Goal: Task Accomplishment & Management: Manage account settings

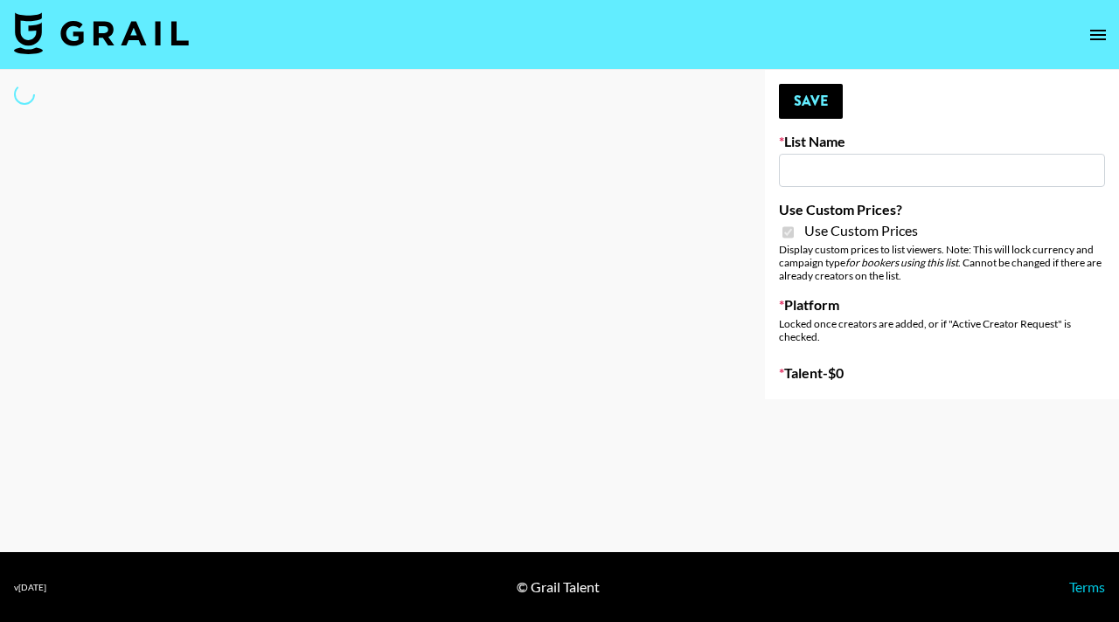
type input "Ever Clean"
checkbox input "true"
select select "Brand"
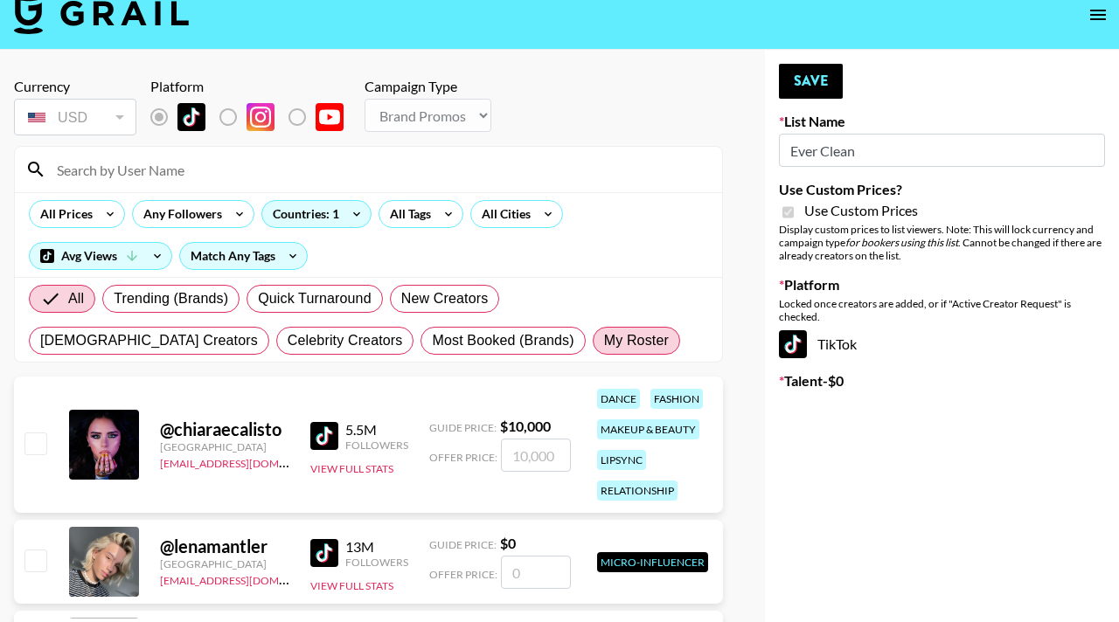
scroll to position [21, 0]
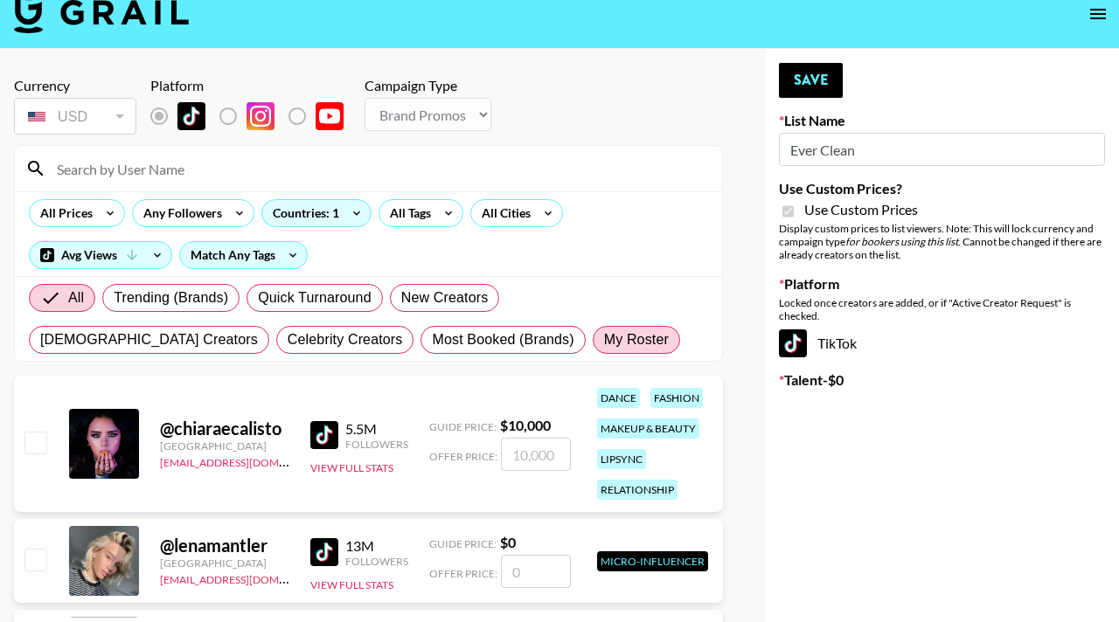
click at [604, 349] on span "My Roster" at bounding box center [636, 340] width 65 height 21
click at [604, 340] on input "My Roster" at bounding box center [604, 340] width 0 height 0
radio input "true"
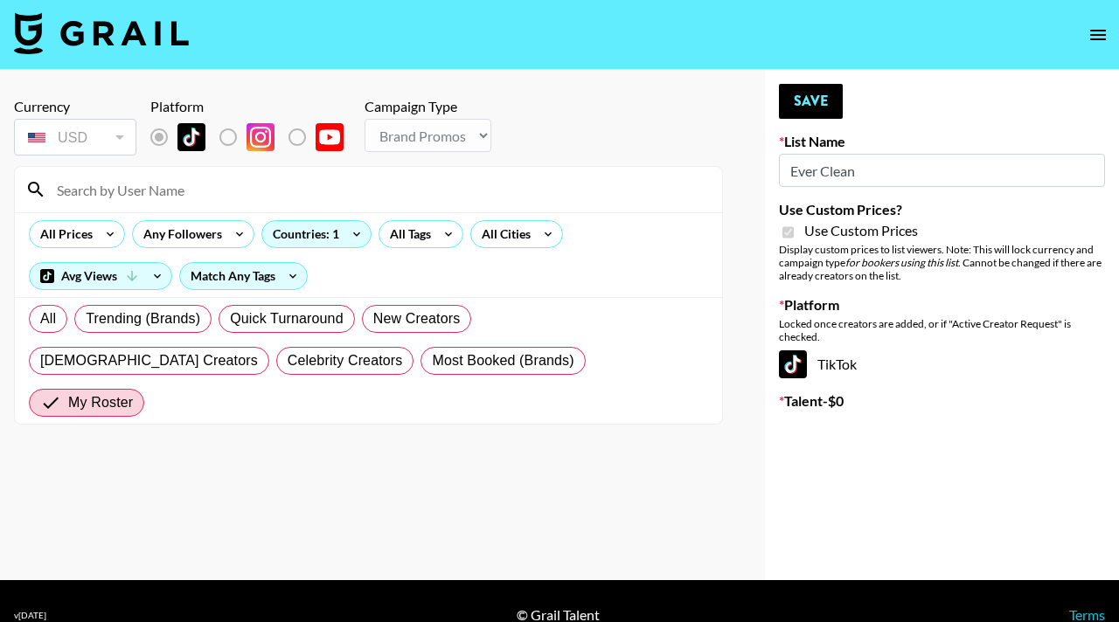
scroll to position [28, 0]
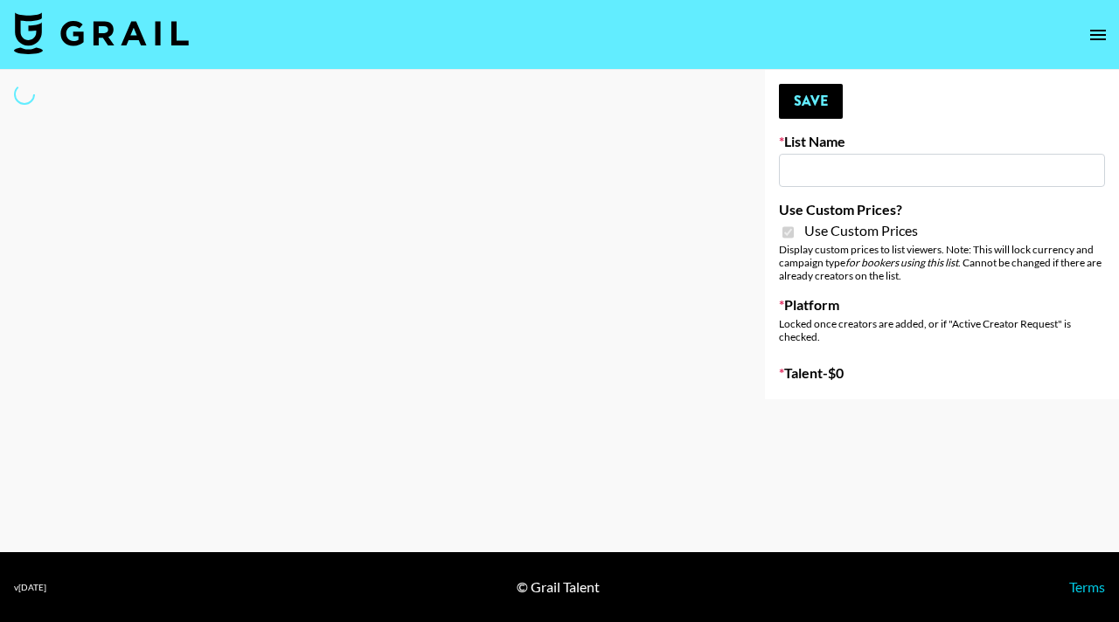
type input "Galaxy Lamps"
checkbox input "true"
select select "Brand"
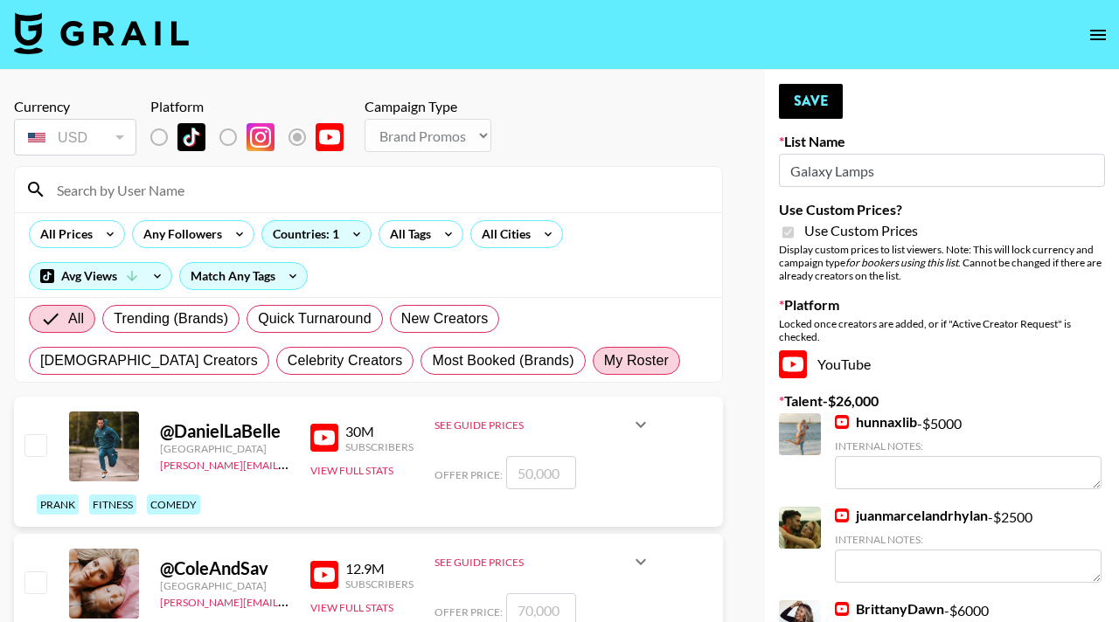
click at [604, 366] on span "My Roster" at bounding box center [636, 361] width 65 height 21
click at [604, 361] on input "My Roster" at bounding box center [604, 361] width 0 height 0
radio input "true"
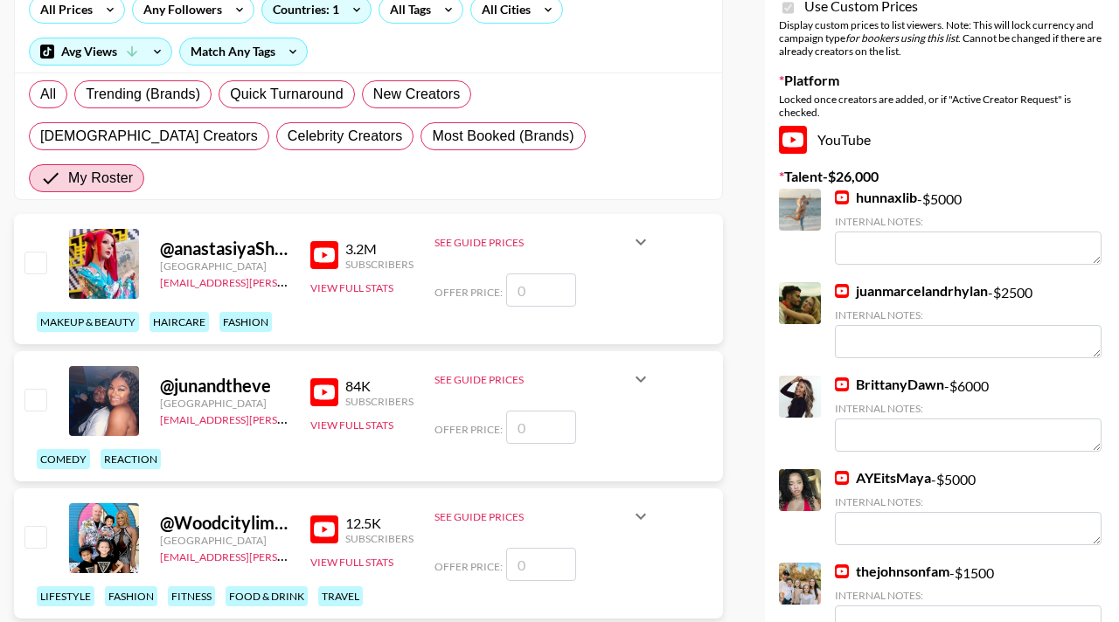
scroll to position [221, 0]
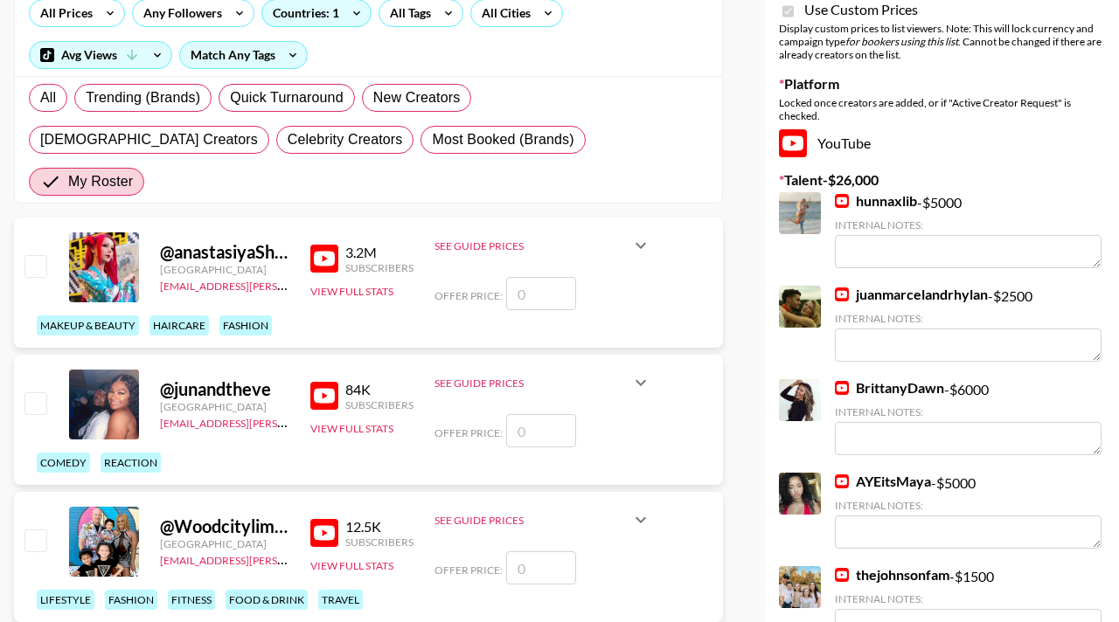
click at [34, 255] on input "checkbox" at bounding box center [34, 265] width 21 height 21
click at [40, 255] on input "checkbox" at bounding box center [34, 265] width 21 height 21
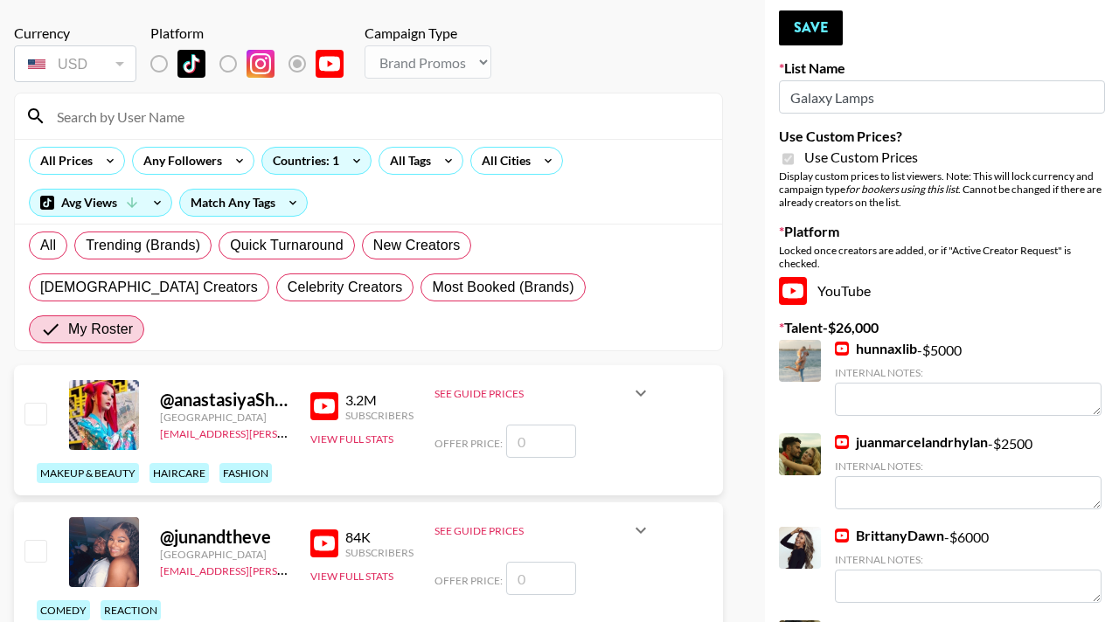
scroll to position [71, 0]
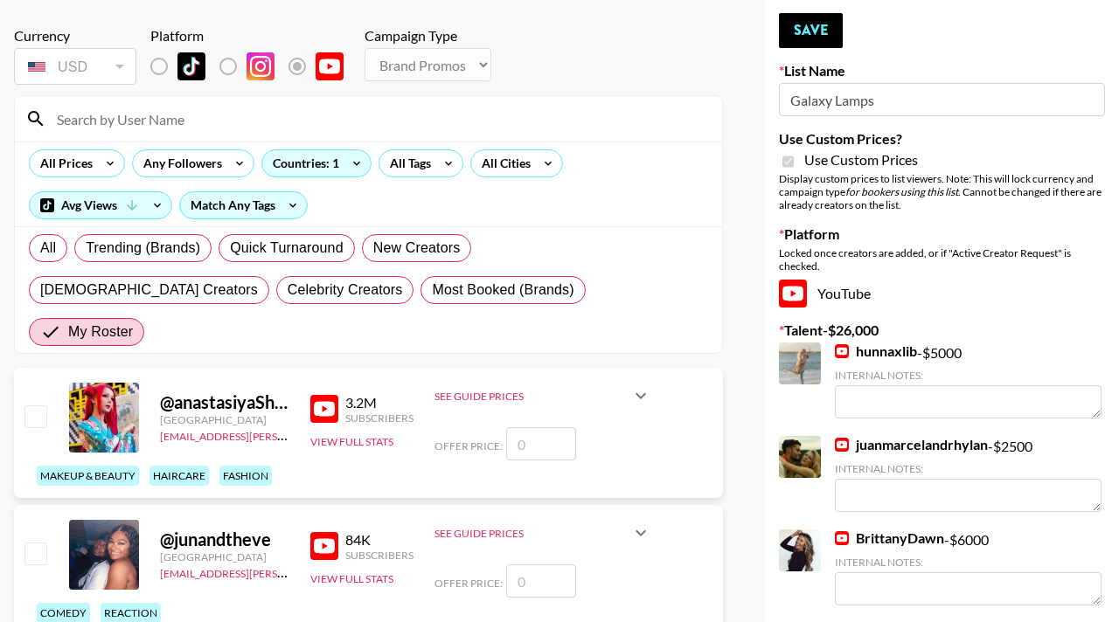
click at [532, 428] on input "number" at bounding box center [541, 444] width 70 height 33
click at [535, 428] on input "number" at bounding box center [541, 444] width 70 height 33
checkbox input "true"
type input "2500"
click at [725, 393] on div "Currency USD USD ​ Platform Campaign Type Choose Type... Song Promos Brand Prom…" at bounding box center [368, 599] width 737 height 1200
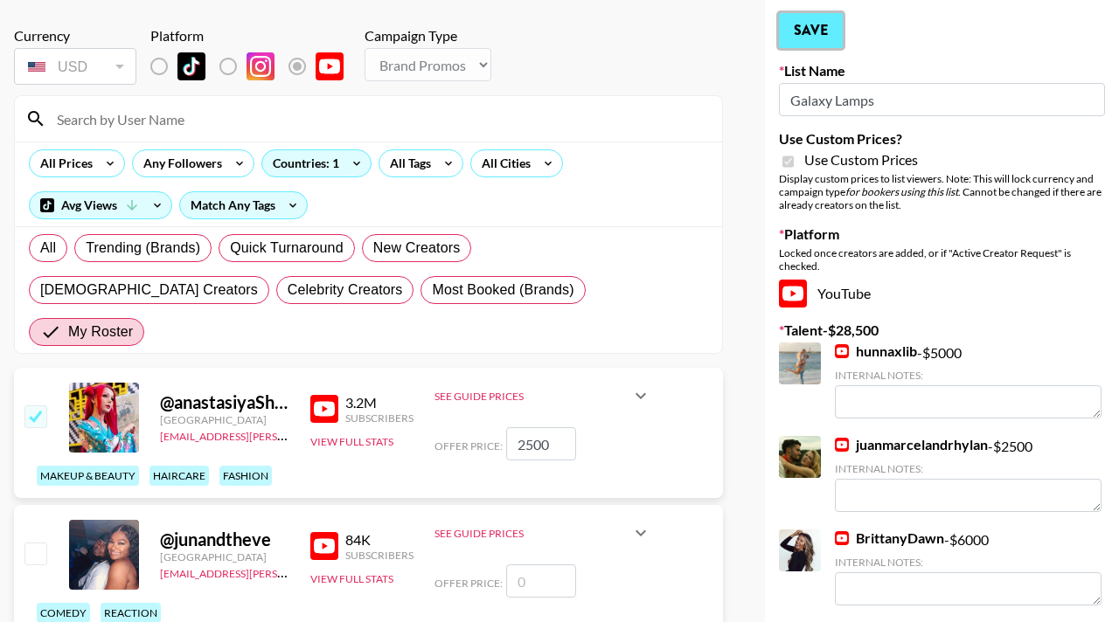
click at [804, 42] on button "Save" at bounding box center [811, 30] width 64 height 35
radio input "true"
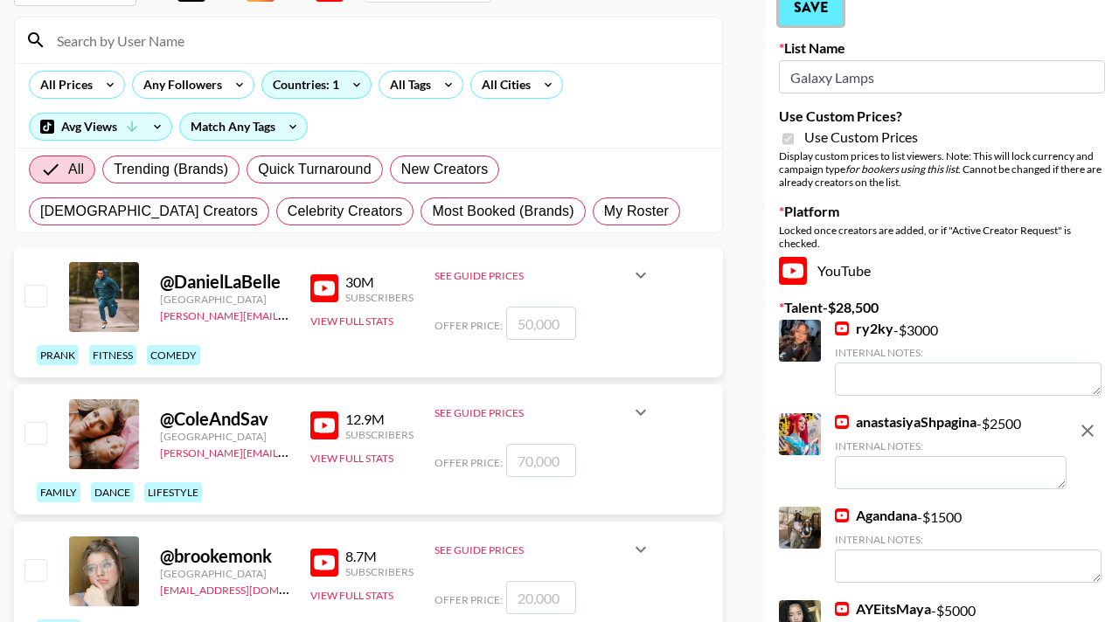
scroll to position [152, 0]
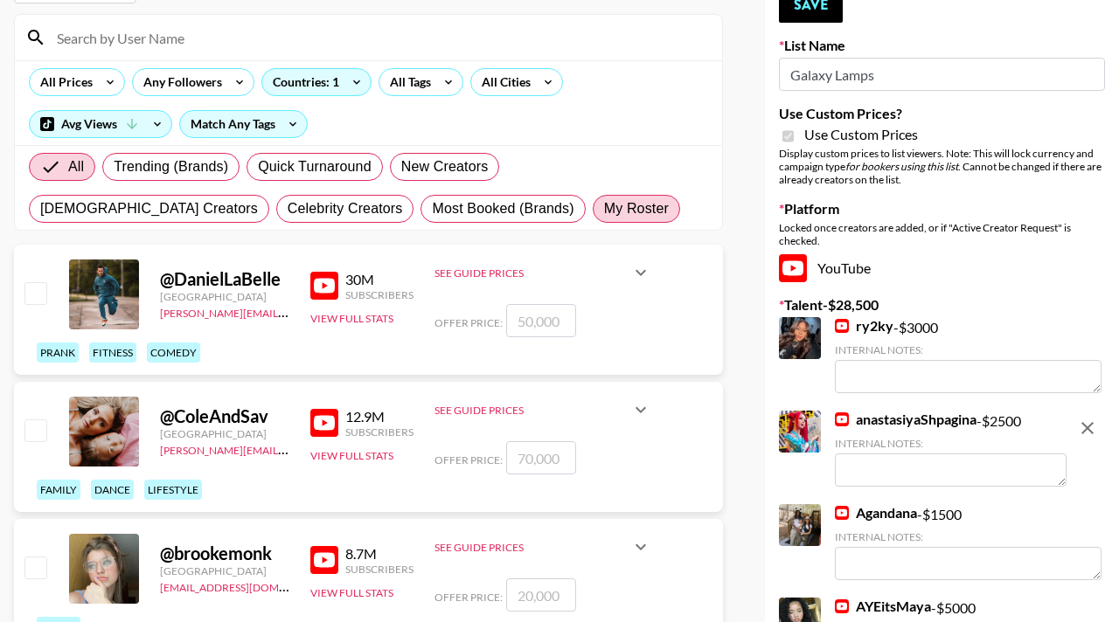
click at [604, 218] on span "My Roster" at bounding box center [636, 208] width 65 height 21
click at [604, 209] on input "My Roster" at bounding box center [604, 209] width 0 height 0
radio input "true"
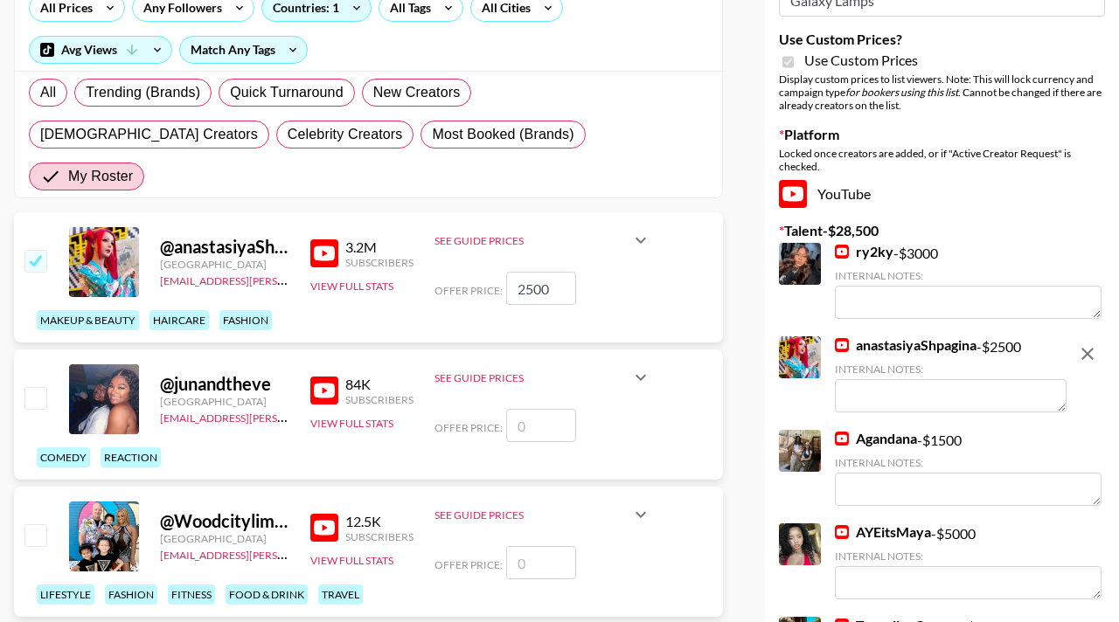
scroll to position [265, 0]
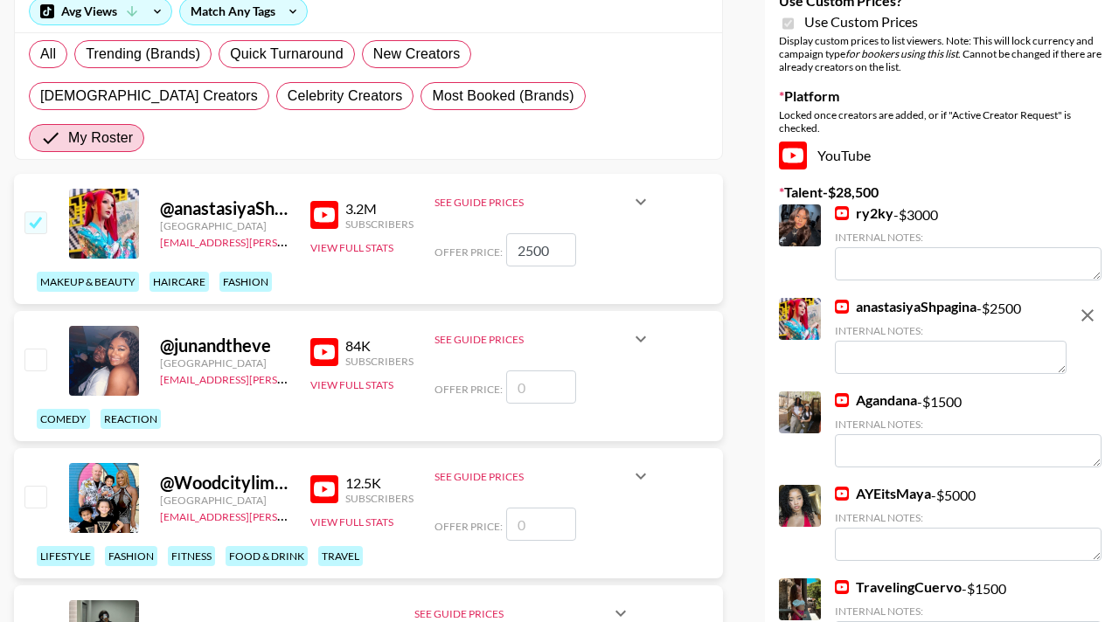
click at [29, 349] on input "checkbox" at bounding box center [34, 359] width 21 height 21
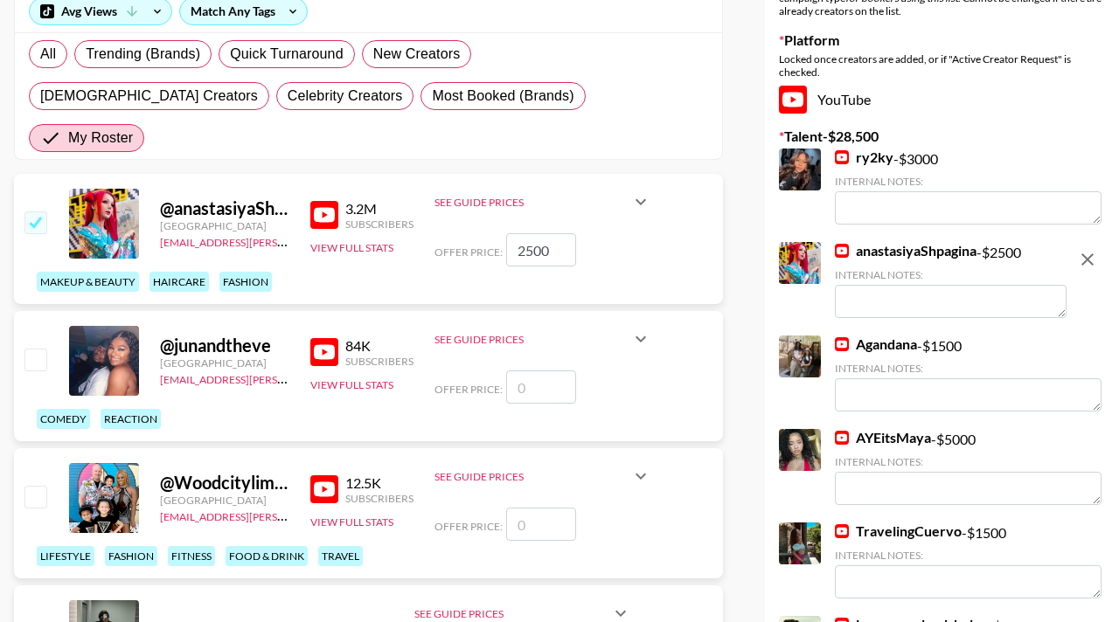
click at [45, 349] on input "checkbox" at bounding box center [34, 359] width 21 height 21
click at [551, 371] on input "number" at bounding box center [541, 387] width 70 height 33
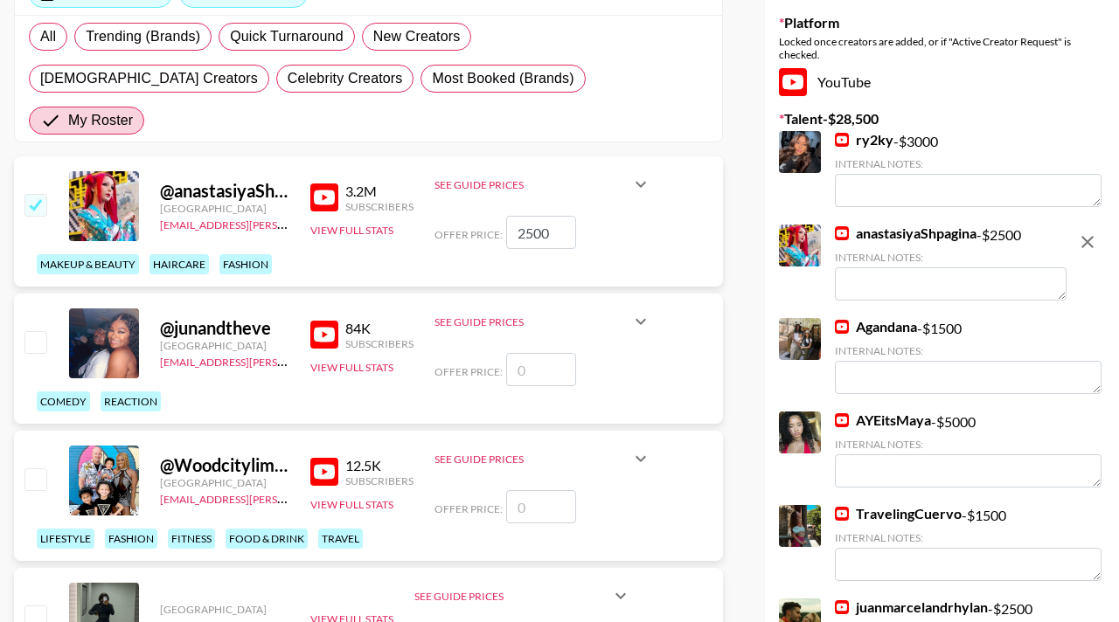
scroll to position [284, 0]
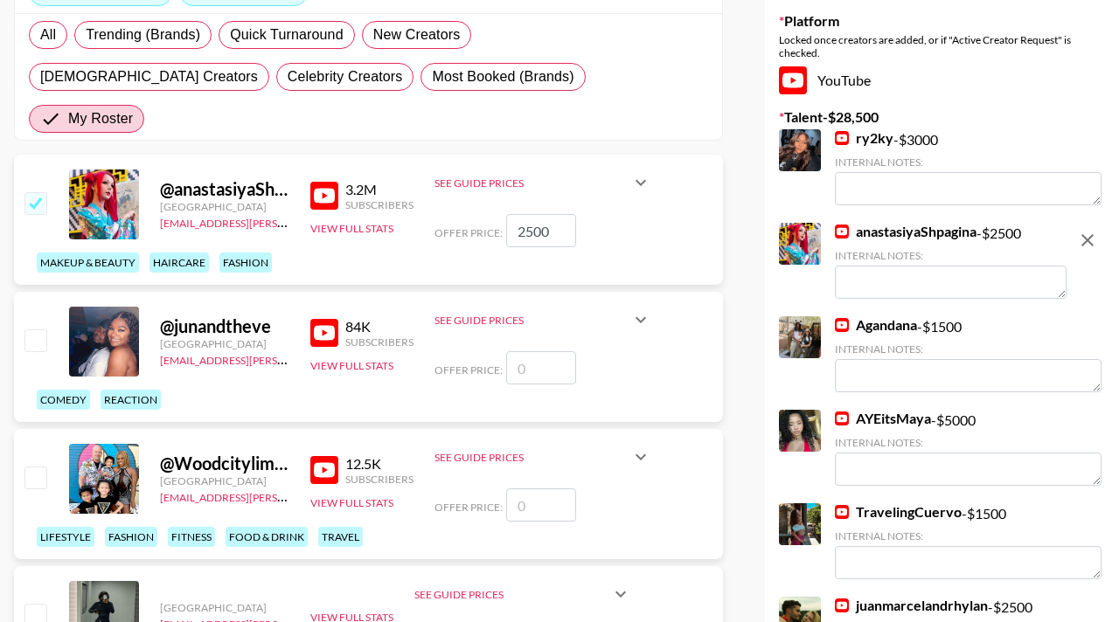
click at [536, 351] on input "number" at bounding box center [541, 367] width 70 height 33
checkbox input "true"
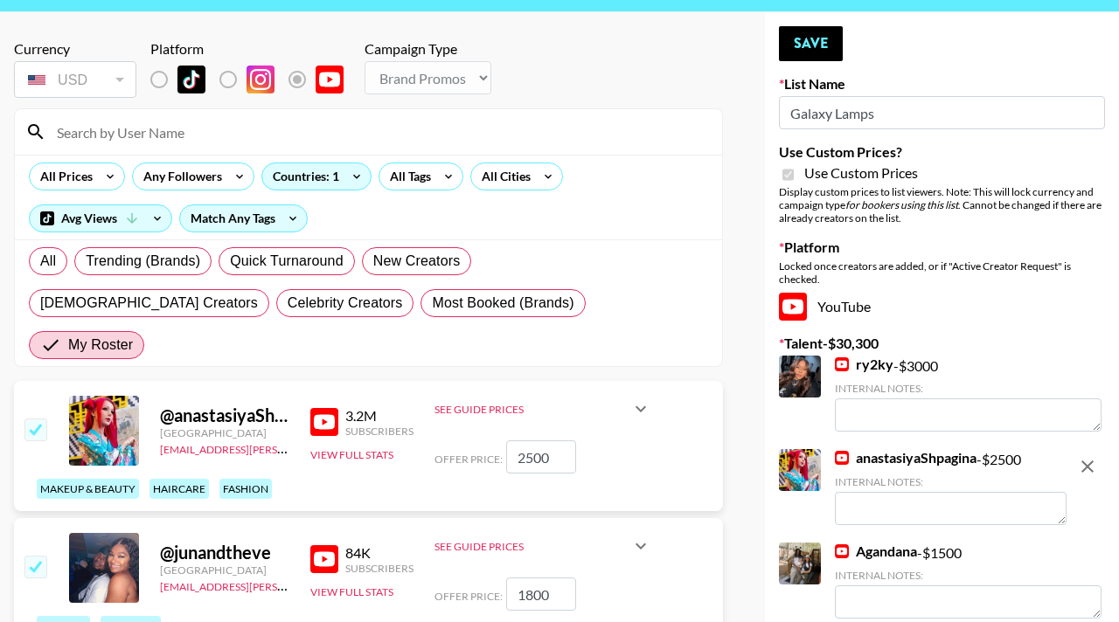
scroll to position [0, 0]
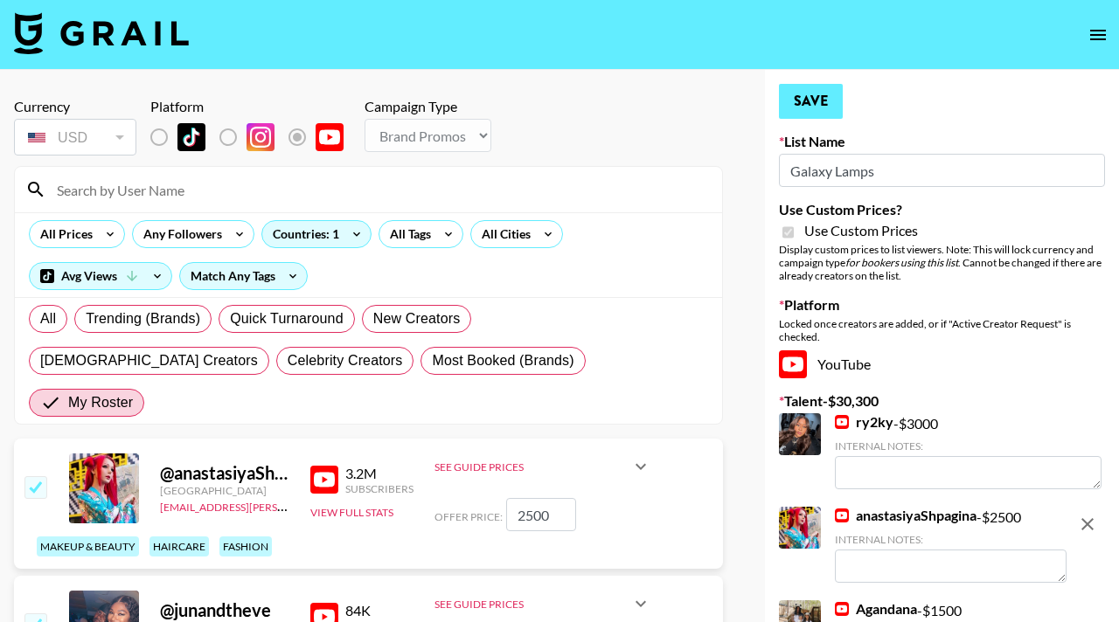
type input "1800"
click at [816, 106] on button "Save" at bounding box center [811, 101] width 64 height 35
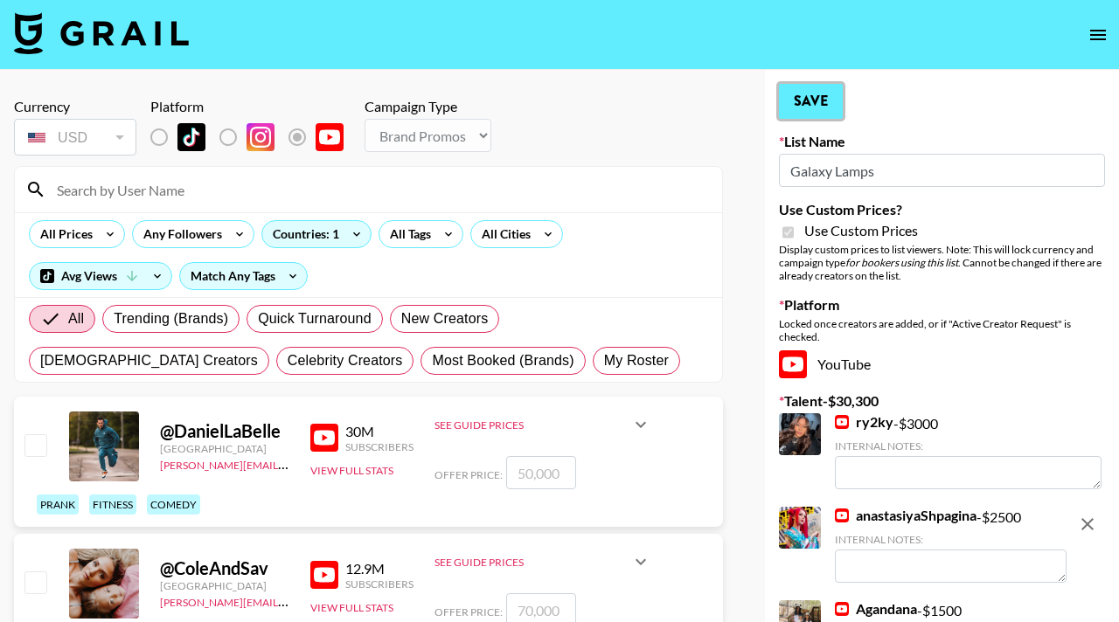
radio input "true"
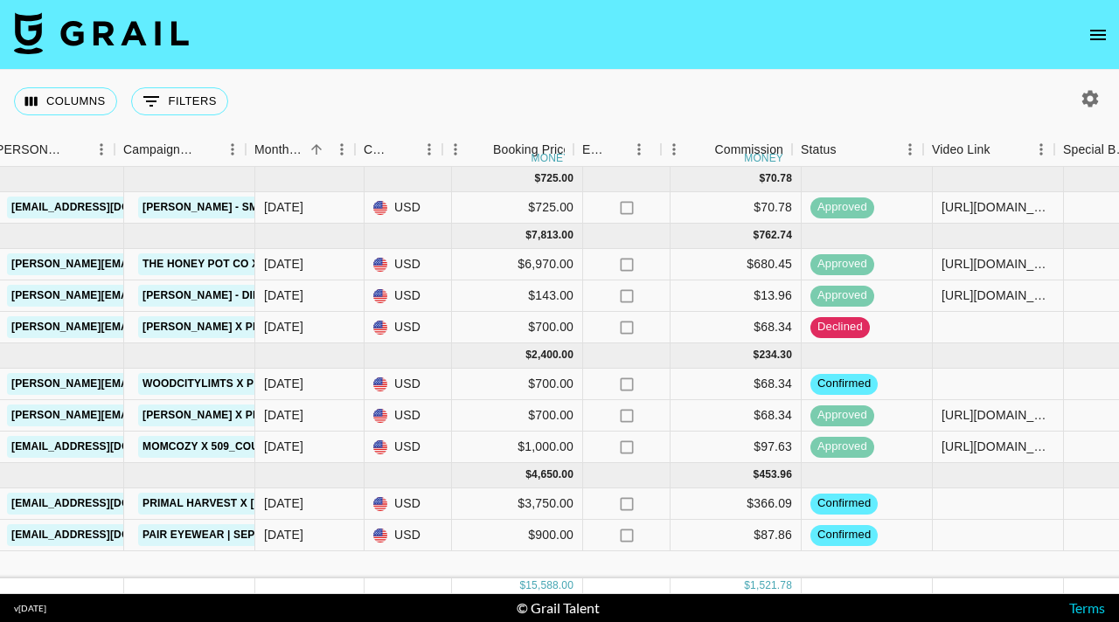
scroll to position [0, 731]
